Goal: Task Accomplishment & Management: Complete application form

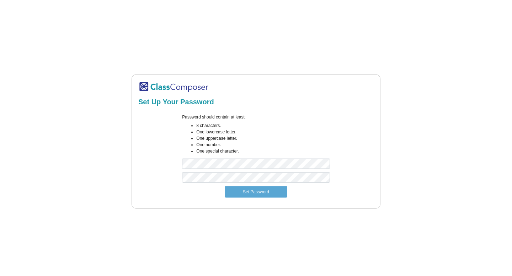
click at [206, 169] on div "Password should contain at least: 8 characters. One lowercase letter. One upper…" at bounding box center [256, 143] width 158 height 59
click at [205, 153] on li "One special character." at bounding box center [262, 151] width 133 height 6
click at [252, 192] on button "Set Password" at bounding box center [256, 192] width 63 height 11
click at [212, 172] on div "Password should contain at least: 8 characters. One lowercase letter. One upper…" at bounding box center [256, 143] width 158 height 59
click at [248, 192] on button "Set Password" at bounding box center [256, 192] width 63 height 11
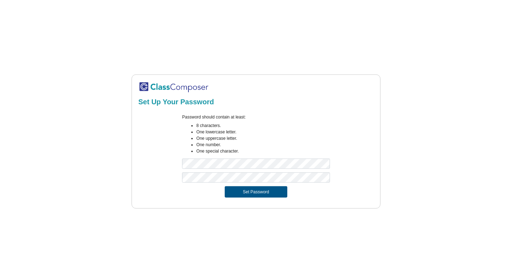
click at [267, 190] on button "Set Password" at bounding box center [256, 192] width 63 height 11
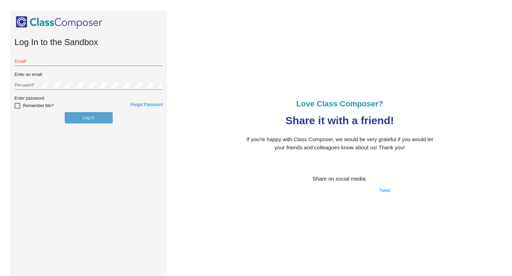
type input "[EMAIL_ADDRESS][DOMAIN_NAME]"
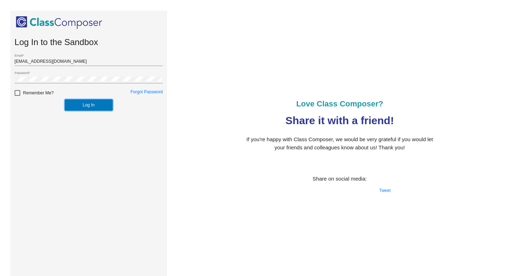
click at [71, 106] on button "Log In" at bounding box center [89, 105] width 48 height 11
click at [71, 101] on button "Log In" at bounding box center [89, 105] width 48 height 11
click at [74, 56] on div "[EMAIL_ADDRESS][DOMAIN_NAME] Email *" at bounding box center [89, 60] width 148 height 12
